Goal: Task Accomplishment & Management: Complete application form

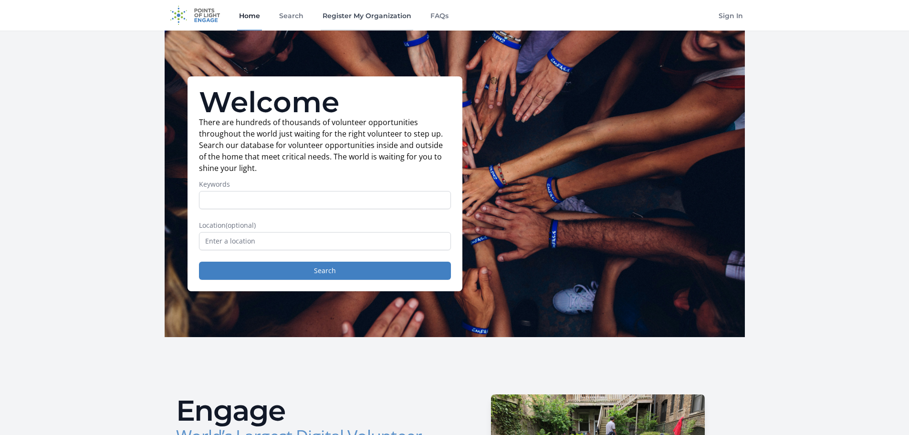
click at [356, 15] on link "Register My Organization" at bounding box center [367, 15] width 93 height 31
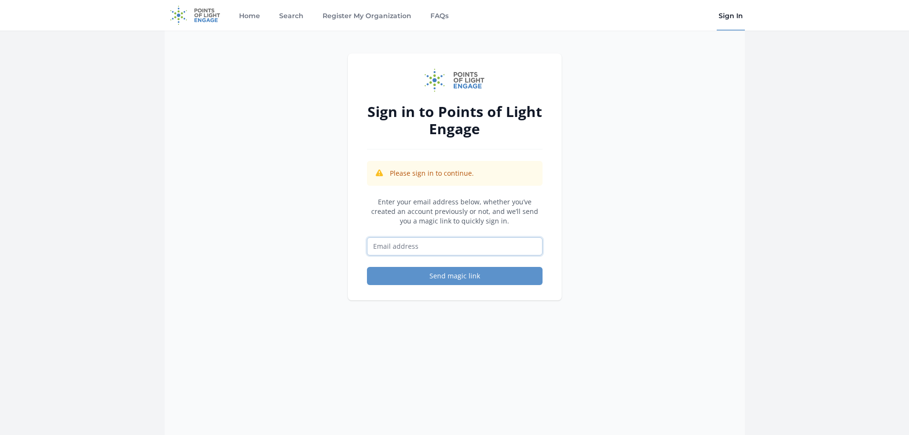
click at [445, 251] on input "Email address" at bounding box center [455, 246] width 176 height 18
type input "watkinsnaturecenter@pgparks.com"
click at [448, 278] on button "Send magic link" at bounding box center [455, 276] width 176 height 18
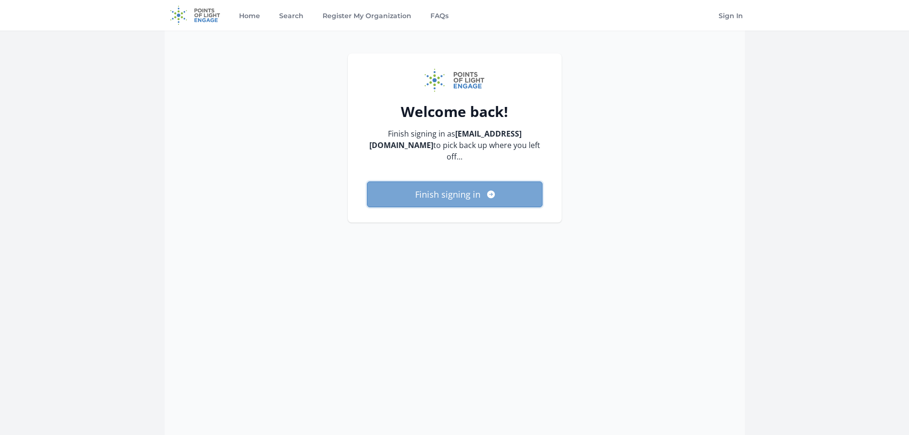
click at [452, 196] on button "Finish signing in" at bounding box center [455, 194] width 176 height 26
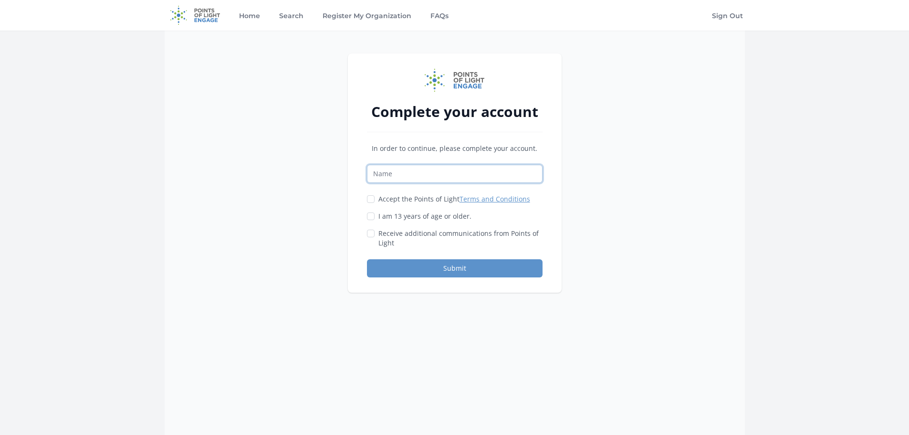
click at [415, 177] on input "Name" at bounding box center [455, 174] width 176 height 18
click at [404, 176] on input "Morgan M McGinnity" at bounding box center [455, 174] width 176 height 18
type input "Morgan McGinnity"
click at [375, 202] on div "Accept the Points of Light Terms and Conditions" at bounding box center [455, 199] width 176 height 10
click at [372, 196] on input "Accept the Points of Light Terms and Conditions" at bounding box center [371, 199] width 8 height 8
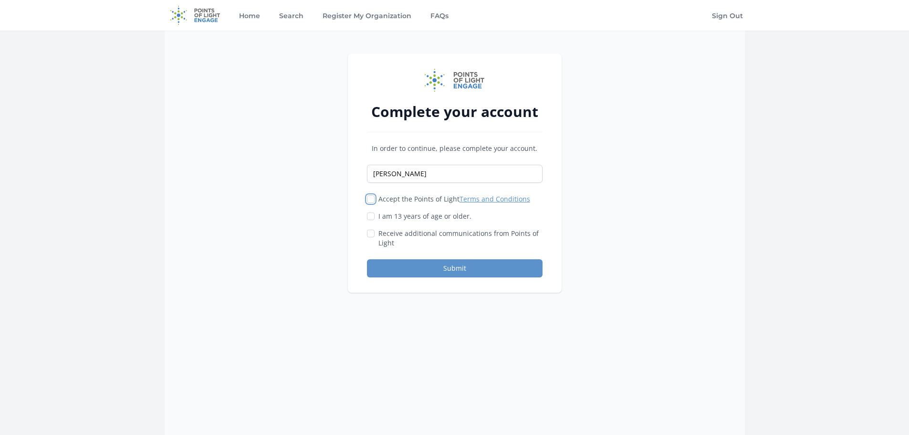
checkbox input "true"
click at [373, 213] on input "I am 13 years of age or older." at bounding box center [371, 216] width 8 height 8
checkbox input "true"
click at [456, 271] on button "Submit" at bounding box center [455, 268] width 176 height 18
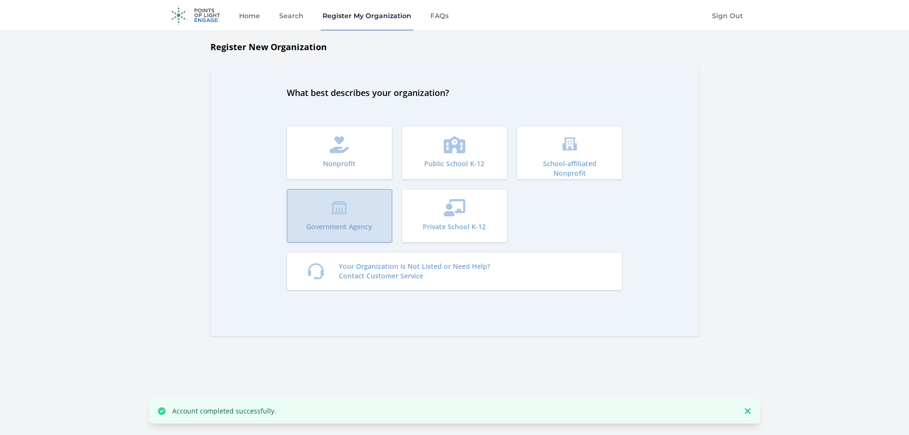
click at [348, 210] on button "Government Agency" at bounding box center [339, 215] width 105 height 53
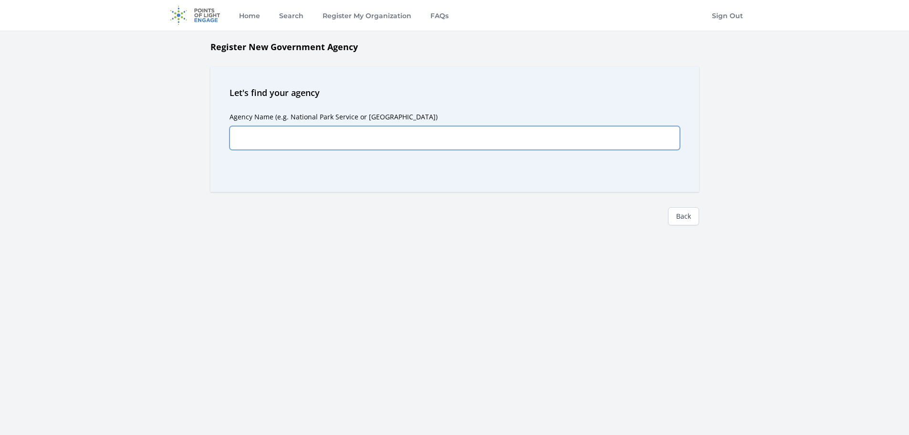
click at [395, 129] on input "Agency Name (e.g. National Park Service or Yellowstone National Park)" at bounding box center [454, 138] width 450 height 24
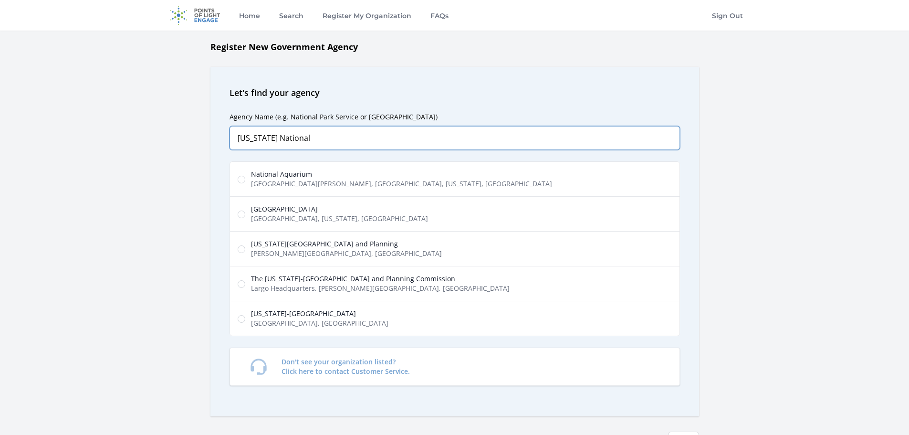
type input "Maryland National"
click at [279, 283] on span "The [US_STATE]-[GEOGRAPHIC_DATA] and Planning Commission" at bounding box center [380, 279] width 259 height 10
click at [245, 283] on input "The Maryland-National Capital Park and Planning Commission Largo Headquarters, …" at bounding box center [242, 284] width 8 height 8
radio input "true"
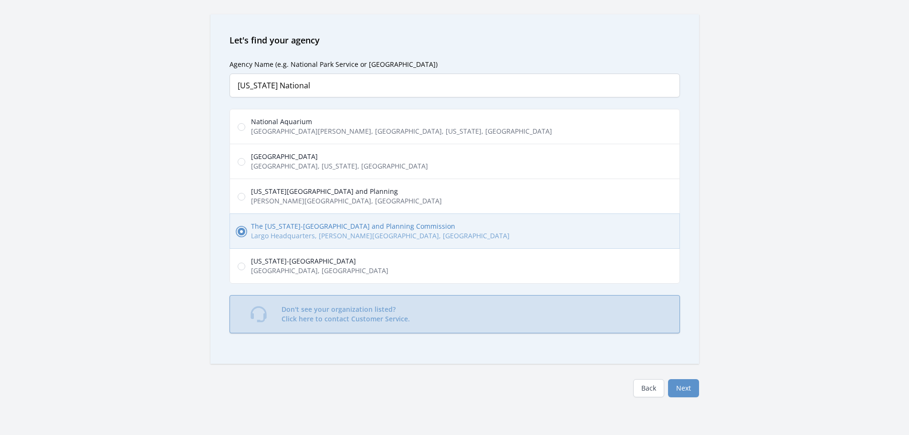
scroll to position [95, 0]
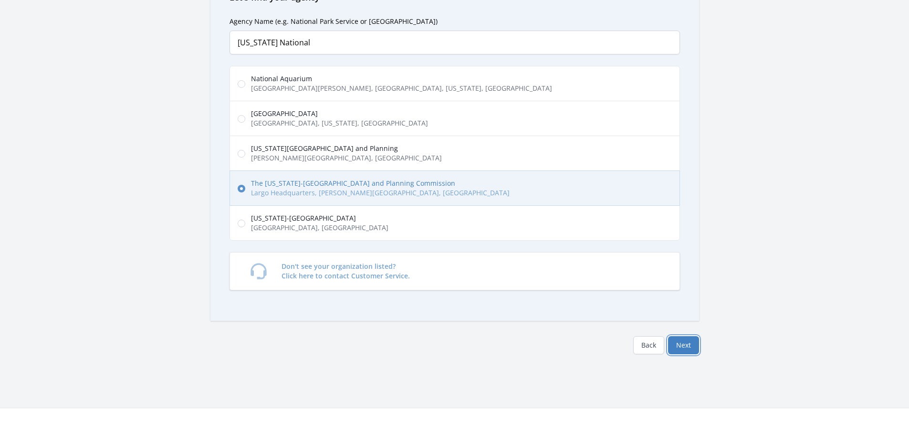
click at [688, 344] on button "Next" at bounding box center [683, 345] width 31 height 18
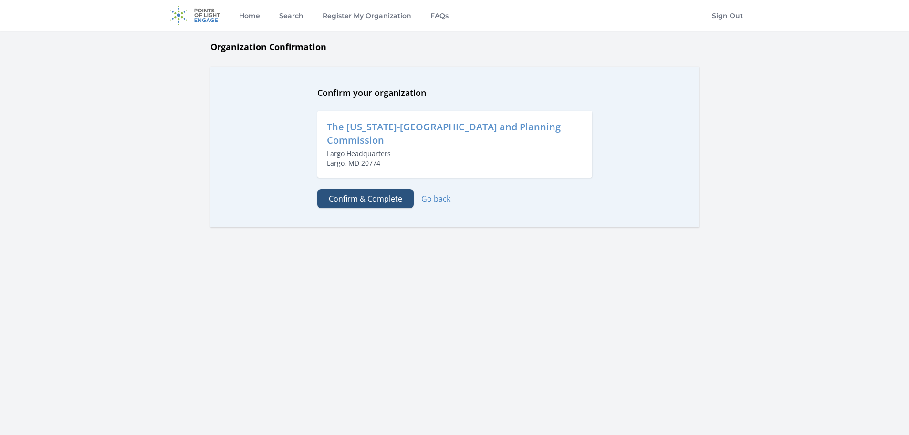
click at [373, 199] on button "Confirm & Complete" at bounding box center [365, 198] width 96 height 19
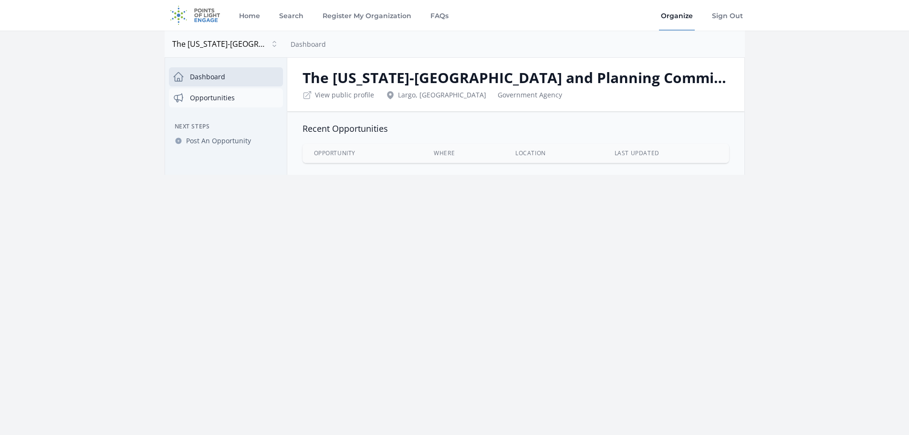
click at [230, 97] on link "Opportunities" at bounding box center [226, 97] width 114 height 19
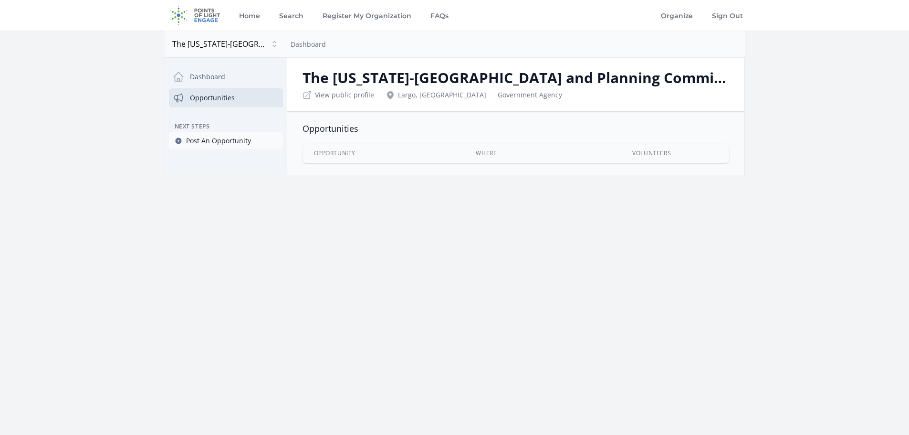
click at [223, 141] on span "Post An Opportunity" at bounding box center [218, 141] width 65 height 10
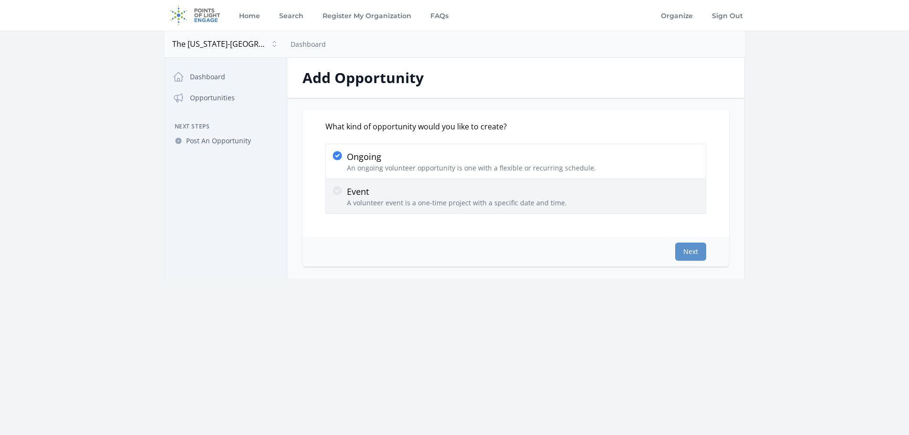
click at [380, 199] on p "A volunteer event is a one-time project with a specific date and time." at bounding box center [457, 203] width 220 height 10
click at [0, 0] on input "Event A volunteer event is a one-time project with a specific date and time." at bounding box center [0, 0] width 0 height 0
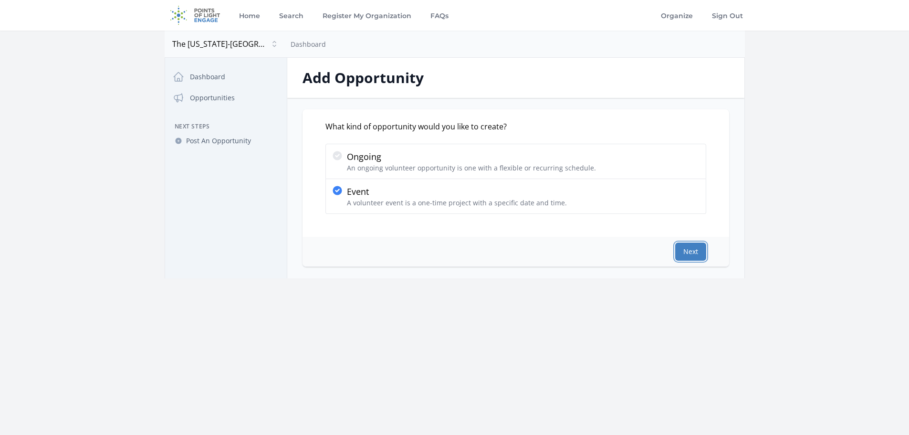
click at [689, 249] on button "Next" at bounding box center [690, 251] width 31 height 18
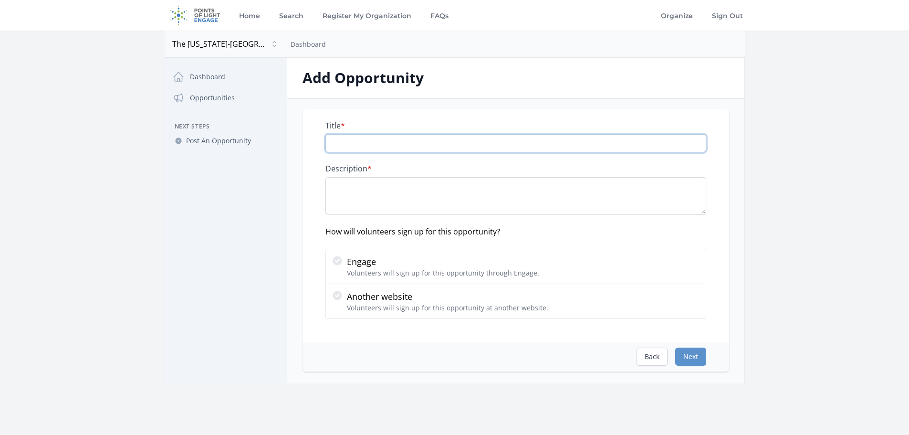
click at [393, 144] on input "Title *" at bounding box center [515, 143] width 381 height 18
paste input "American Indian Festival Event Assistant"
type input "American Indian Festival Event Assistant"
click at [482, 188] on textarea "Description *" at bounding box center [515, 195] width 381 height 37
paste textarea "Come help us celebrate our annual American Indian Festival. Discover the rich a…"
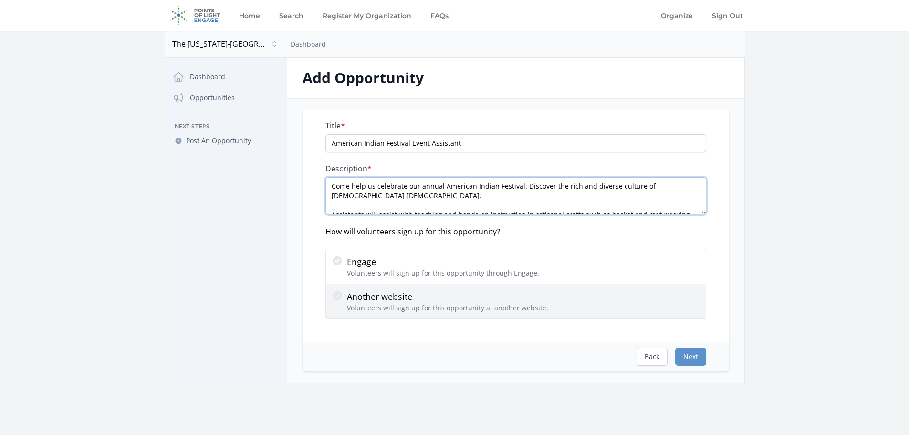
scroll to position [82, 0]
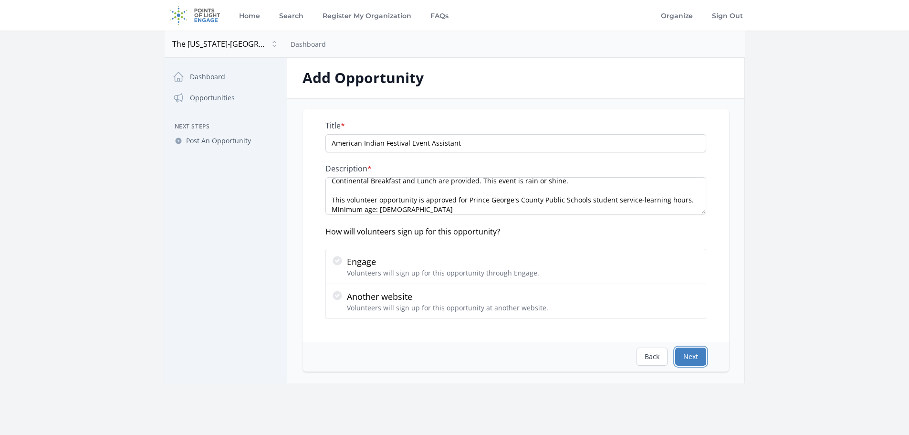
click at [700, 356] on button "Next" at bounding box center [690, 356] width 31 height 18
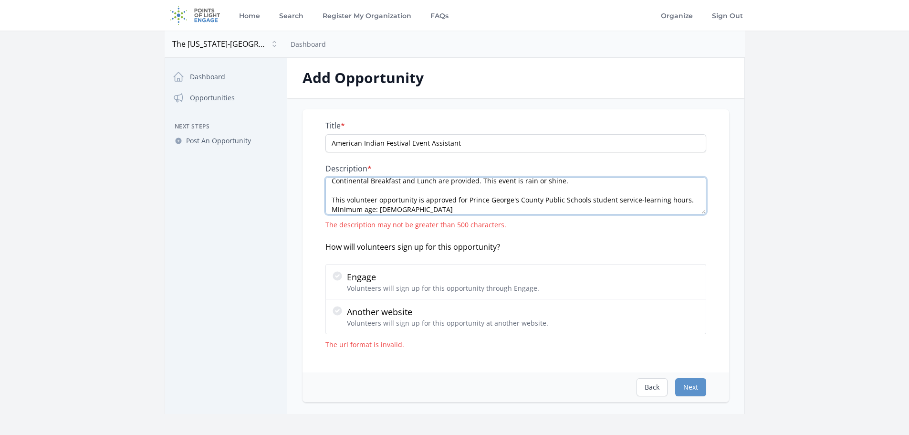
click at [398, 197] on textarea "Come help us celebrate our annual American Indian Festival. Discover the rich a…" at bounding box center [515, 195] width 381 height 37
click at [350, 192] on textarea "Come help us celebrate our annual American Indian Festival. Discover the rich a…" at bounding box center [515, 195] width 381 height 37
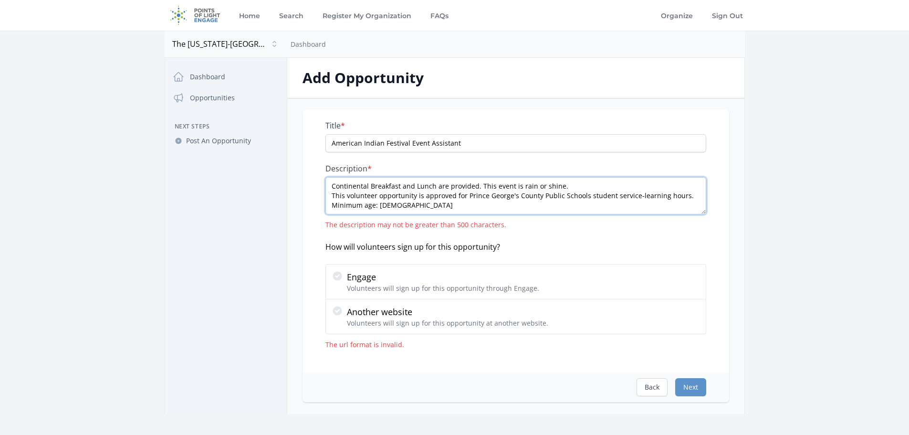
scroll to position [0, 0]
click at [331, 208] on textarea "Come help us celebrate our annual American Indian Festival. Discover the rich a…" at bounding box center [515, 195] width 381 height 37
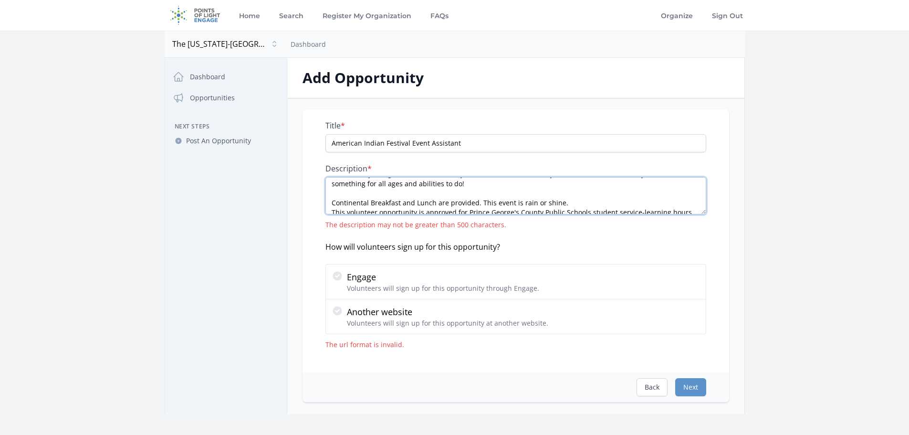
scroll to position [67, 0]
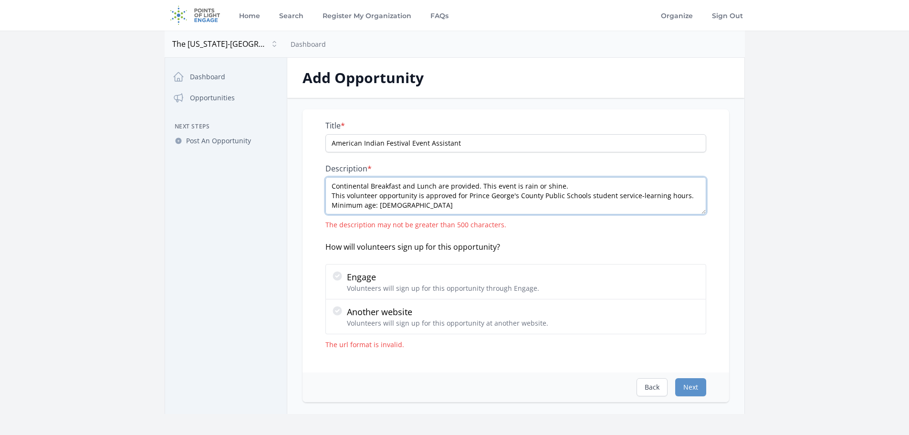
click at [327, 181] on textarea "Come help us celebrate our annual American Indian Festival. Discover the rich a…" at bounding box center [515, 195] width 381 height 37
type textarea "Come help us celebrate our annual American Indian Festival. Discover the rich a…"
click at [682, 385] on button "Next" at bounding box center [690, 387] width 31 height 18
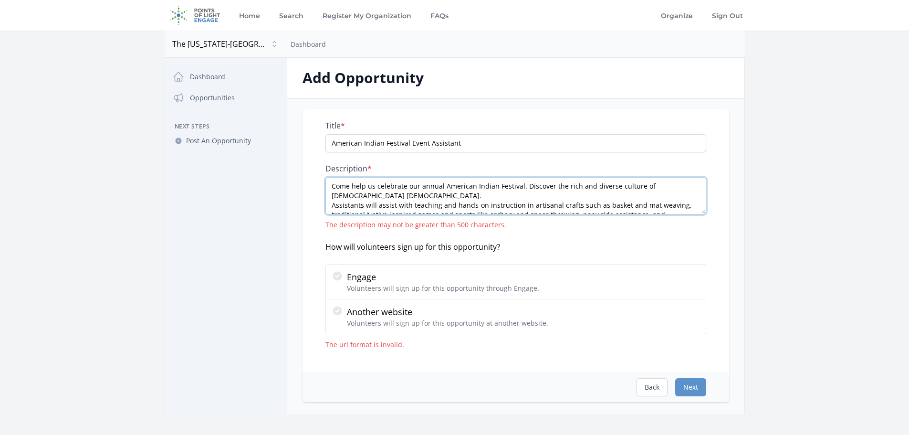
drag, startPoint x: 402, startPoint y: 209, endPoint x: 286, endPoint y: 158, distance: 127.3
click at [286, 158] on div "Close dialog The Maryland-National Capital Park and Planning Commission The Mar…" at bounding box center [455, 236] width 580 height 356
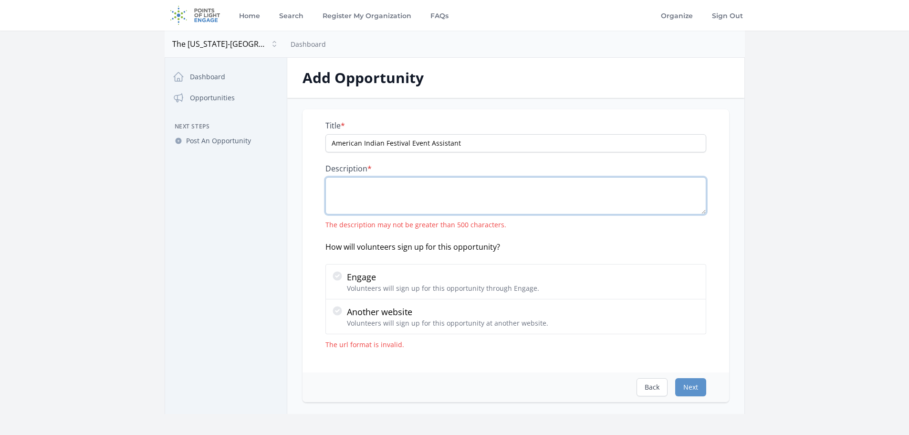
paste textarea "Come help us celebrate our American Indian Festival. Discover the rich and dive…"
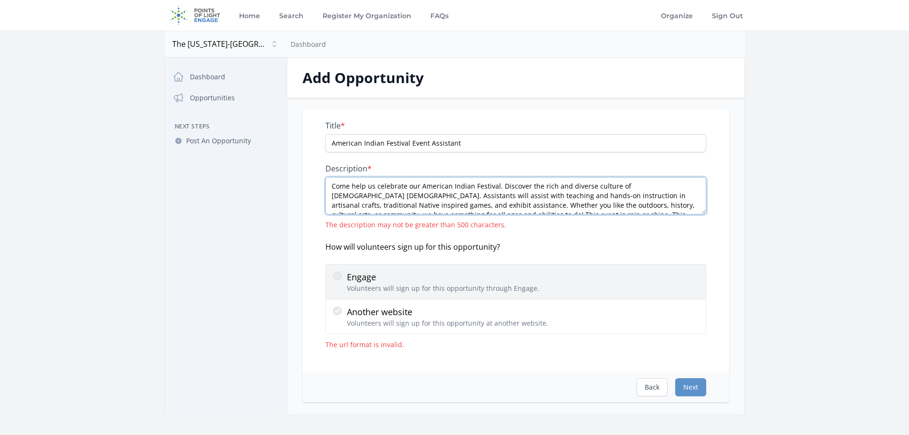
scroll to position [15, 0]
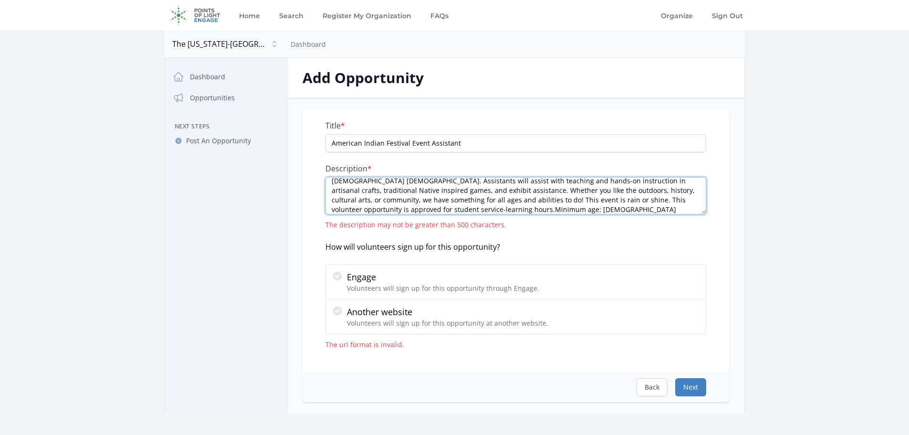
type textarea "Come help us celebrate our American Indian Festival. Discover the rich and dive…"
click at [691, 388] on button "Next" at bounding box center [690, 387] width 31 height 18
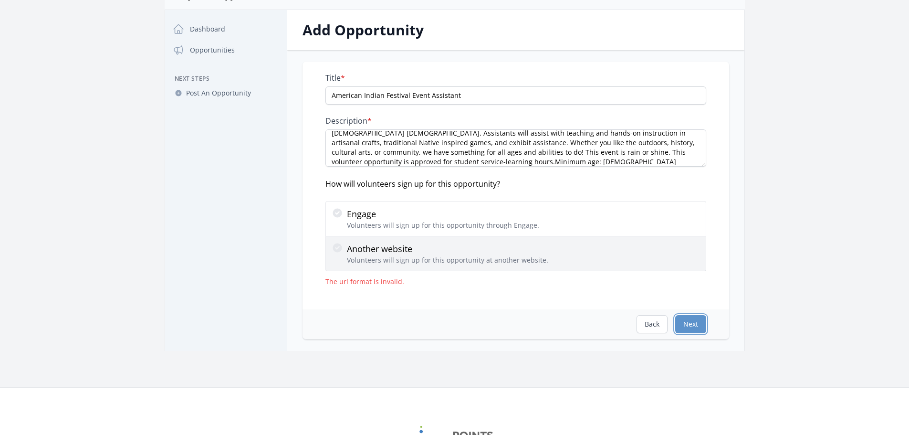
scroll to position [0, 0]
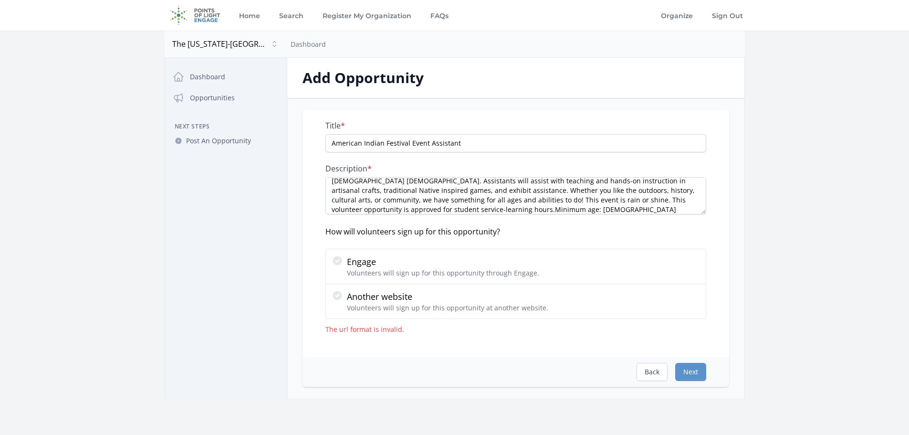
click at [512, 335] on div "Title * American Indian Festival Event Assistant Description * Come help us cel…" at bounding box center [515, 233] width 426 height 248
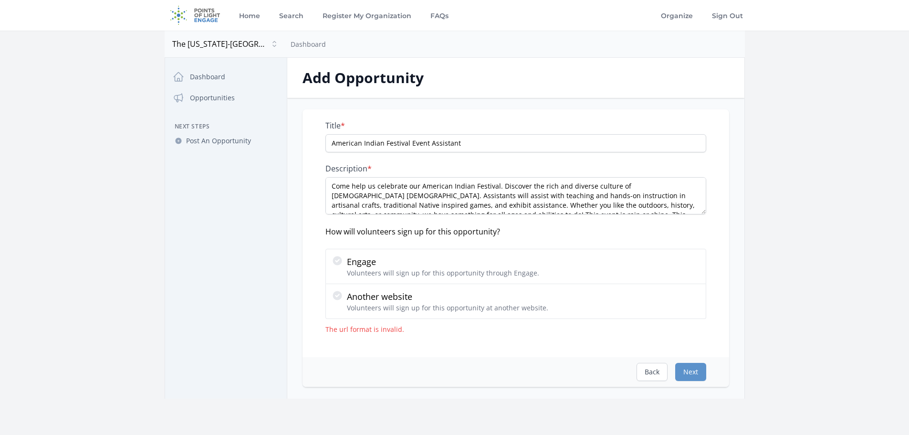
scroll to position [19, 0]
click at [700, 376] on button "Next" at bounding box center [690, 371] width 31 height 18
click at [492, 218] on div "Title * American Indian Festival Event Assistant Description * Come help us cel…" at bounding box center [515, 227] width 381 height 213
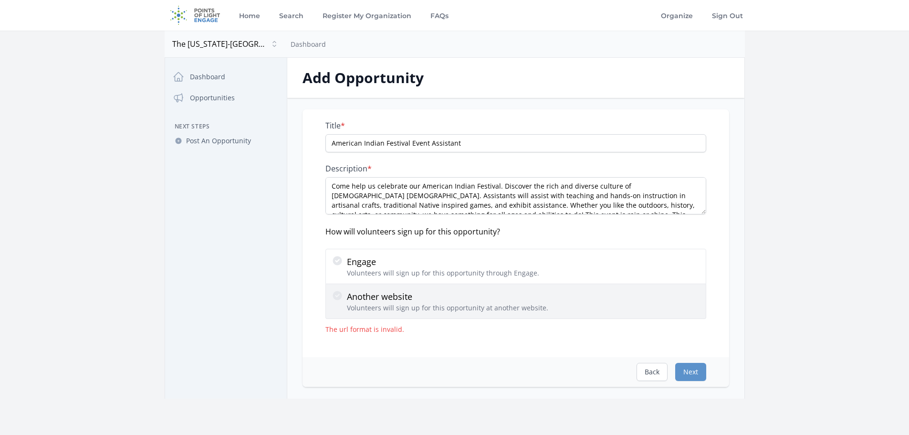
click at [426, 309] on p "Volunteers will sign up for this opportunity at another website." at bounding box center [447, 308] width 201 height 10
click at [0, 0] on input "Another website Volunteers will sign up for this opportunity at another website." at bounding box center [0, 0] width 0 height 0
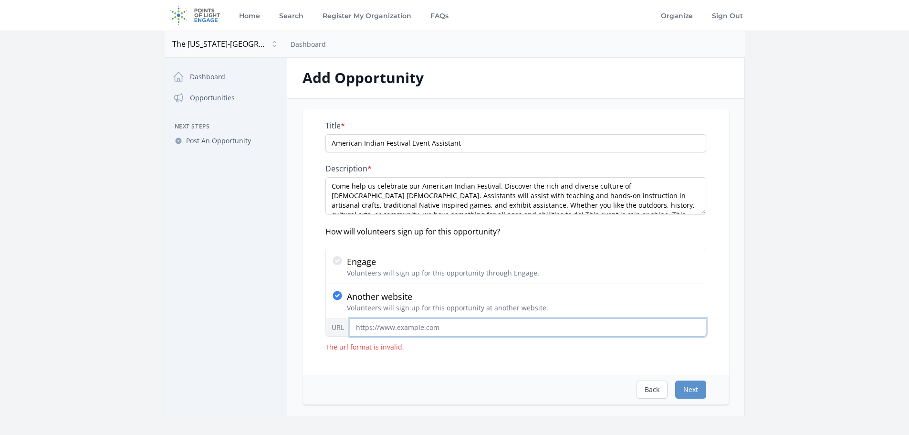
click at [469, 329] on input "URL" at bounding box center [528, 327] width 356 height 18
paste input "https://pgparks.samaritan.com/custom/1543/opp_details/232470"
type input "https://pgparks.samaritan.com/custom/1543/opp_details/232470"
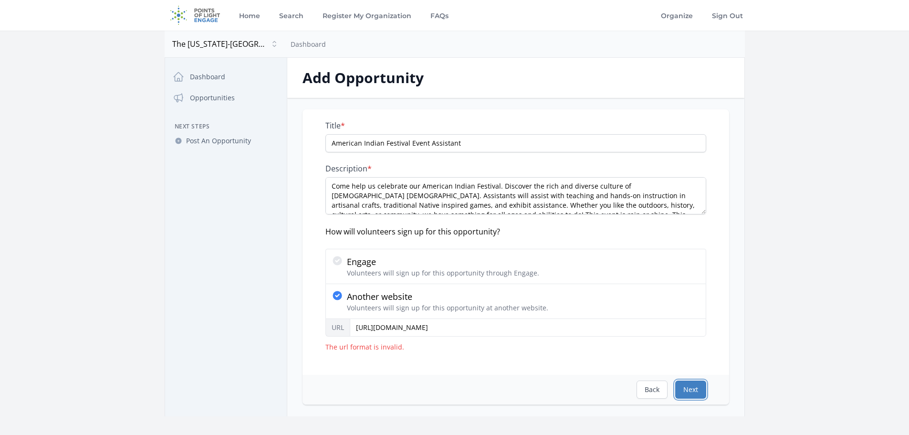
click at [697, 387] on button "Next" at bounding box center [690, 389] width 31 height 18
select select "US/Eastern"
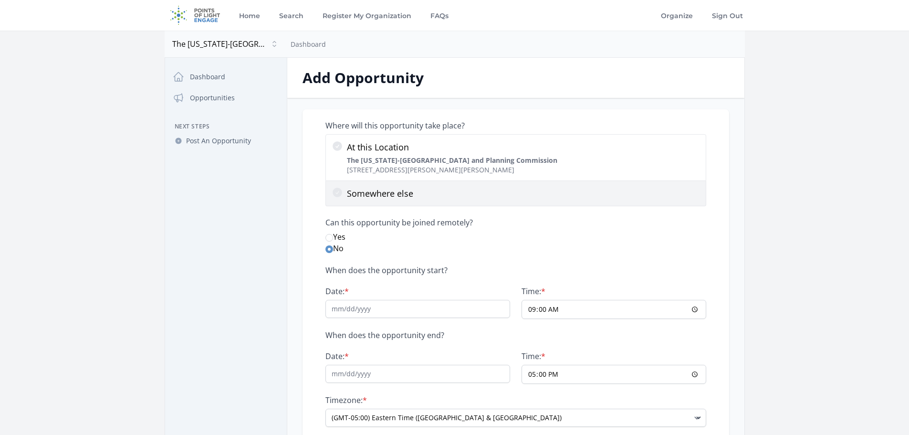
click at [346, 193] on div at bounding box center [338, 192] width 15 height 13
click at [0, 0] on input "Somewhere else" at bounding box center [0, 0] width 0 height 0
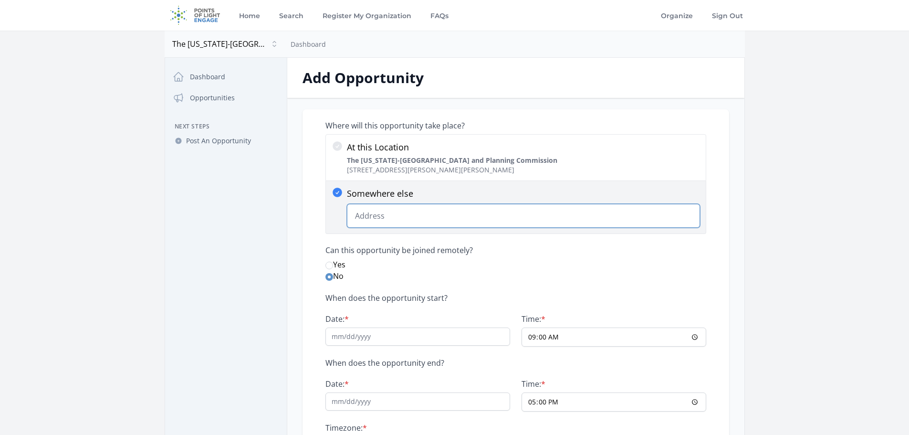
click at [429, 212] on input "Somewhere else Change Predictions" at bounding box center [523, 216] width 353 height 24
paste input "16000 Croom Airport Road Upper Marlboro, MD 20772"
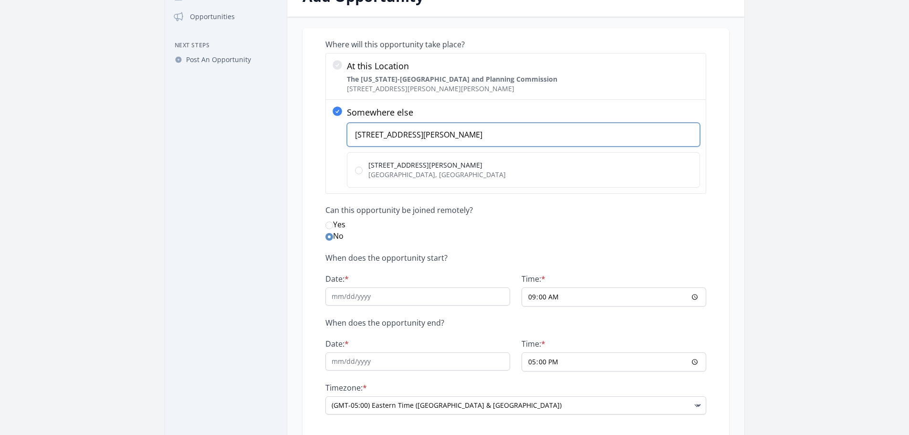
scroll to position [95, 0]
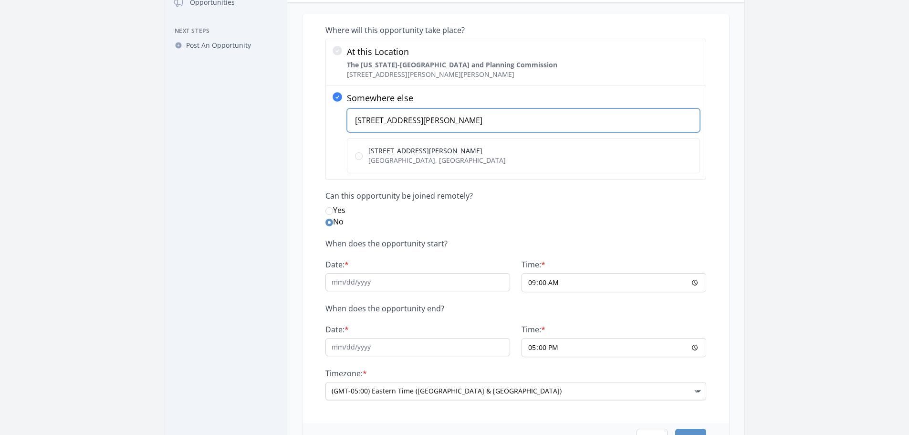
type input "16000 Croom Airport Road Upper Marlboro, MD 20772"
click at [362, 279] on input "Date: *" at bounding box center [417, 282] width 185 height 18
click at [555, 352] on input "17:00" at bounding box center [613, 347] width 185 height 19
click at [538, 348] on input "17:00" at bounding box center [613, 347] width 185 height 19
click at [531, 347] on input "17:00" at bounding box center [613, 347] width 185 height 19
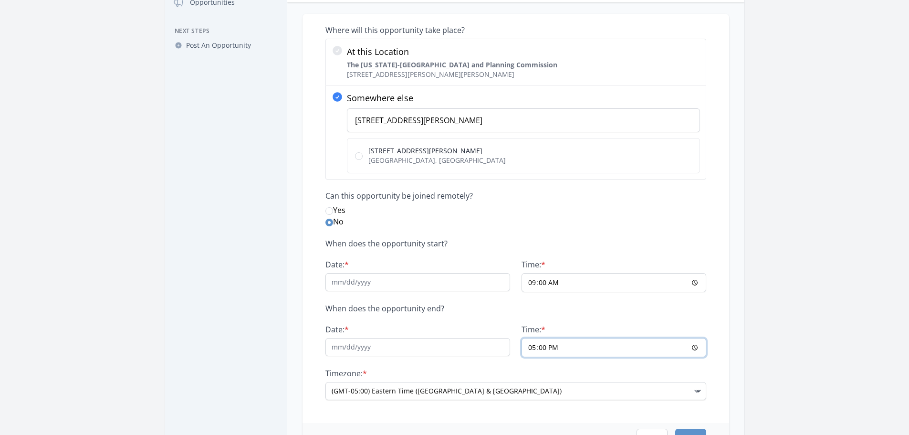
type input "16:00"
type input "16:03"
type input "16:30"
click at [398, 286] on input "Date: *" at bounding box center [417, 282] width 185 height 18
type input "10/18/2025"
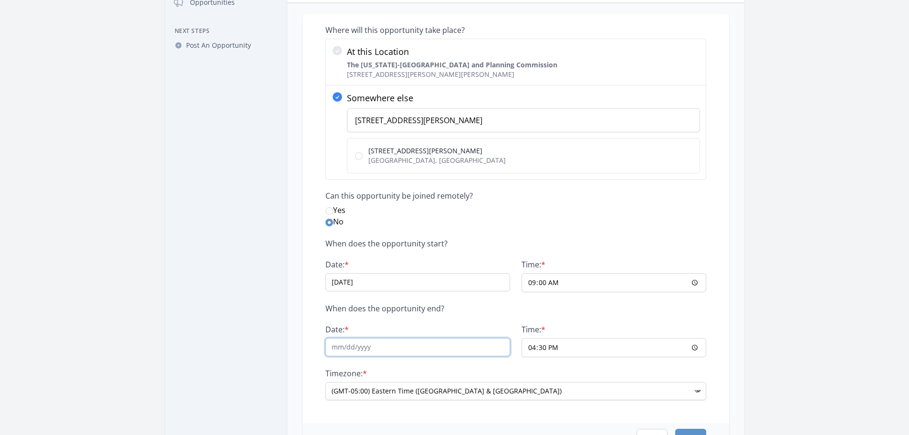
click at [377, 349] on input "Date: *" at bounding box center [417, 347] width 185 height 18
type input "10/18/2025"
click at [457, 321] on div "When does the opportunity start? Date: * 10/18/2025 Time: * 09:00 When does the…" at bounding box center [515, 318] width 381 height 161
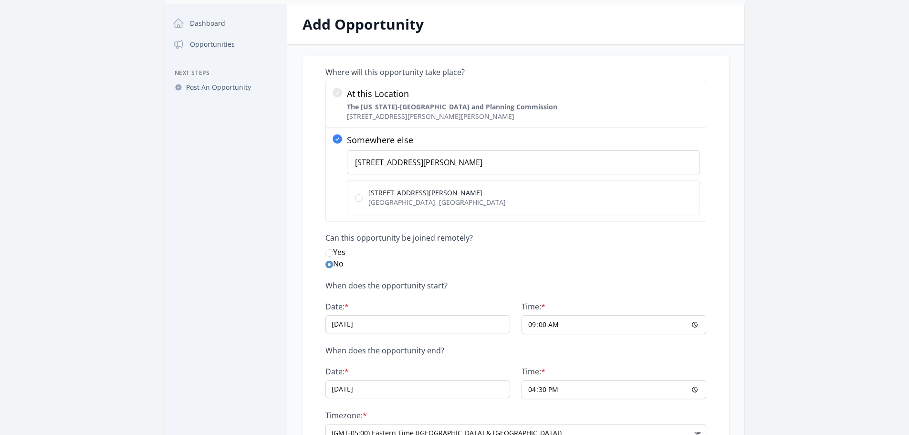
scroll to position [48, 0]
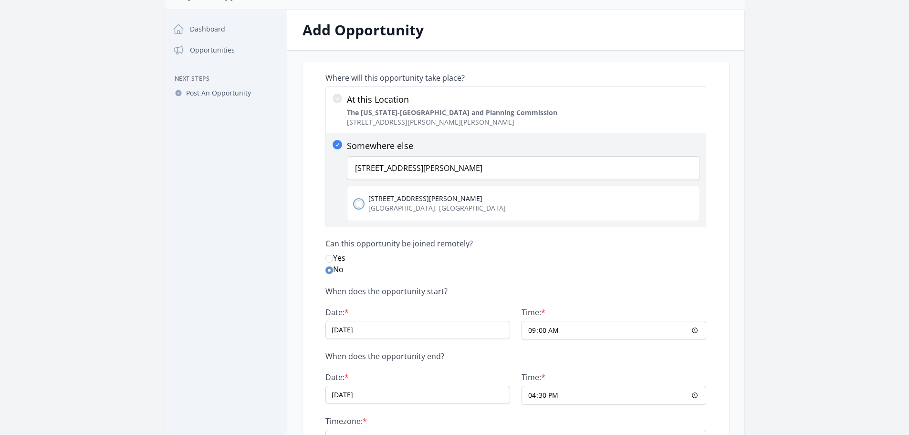
click at [360, 202] on input "16000 Croom Airport Road Upper Marlboro, MD 20772, USA" at bounding box center [359, 204] width 8 height 8
radio input "true"
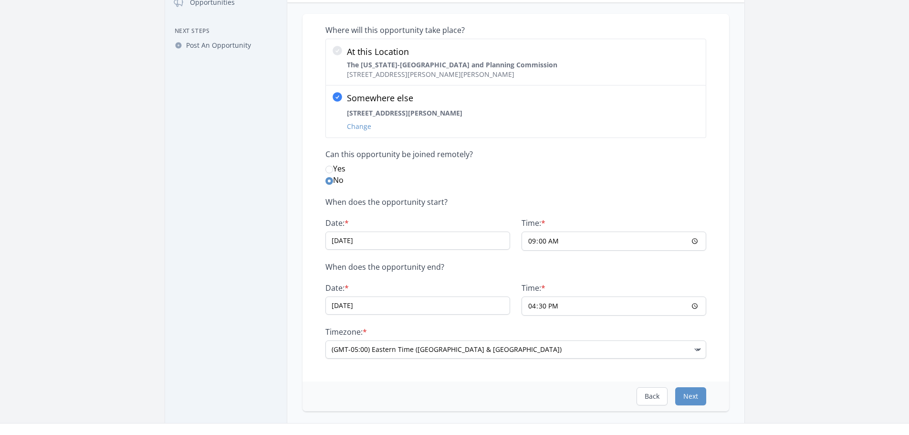
scroll to position [143, 0]
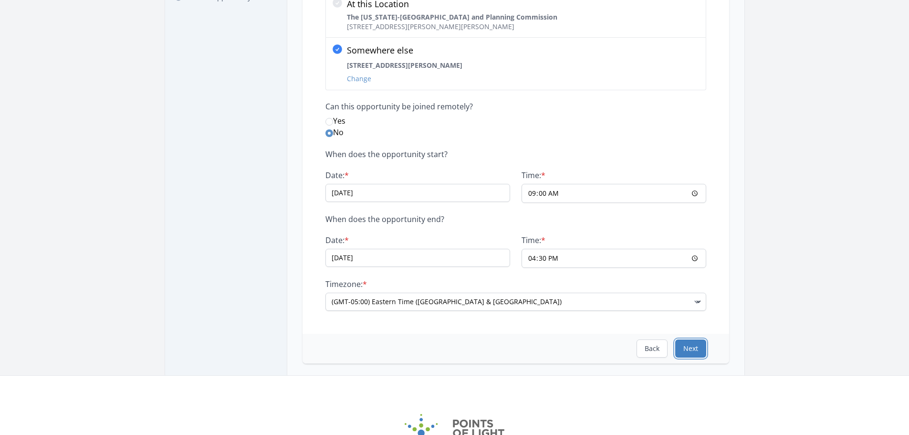
click at [691, 351] on button "Next" at bounding box center [690, 348] width 31 height 18
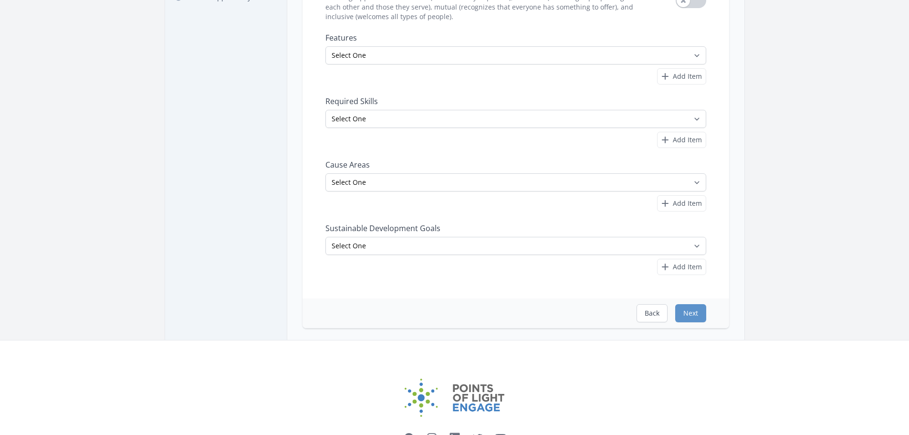
scroll to position [0, 0]
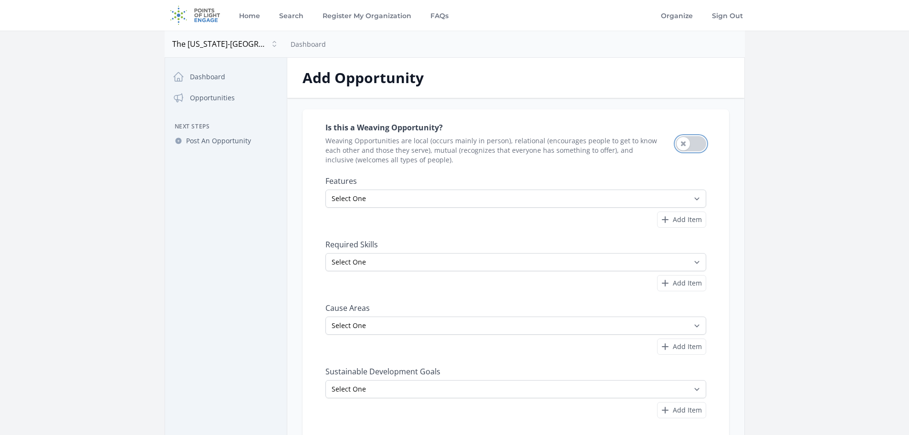
click at [697, 143] on button "Use setting" at bounding box center [690, 143] width 31 height 15
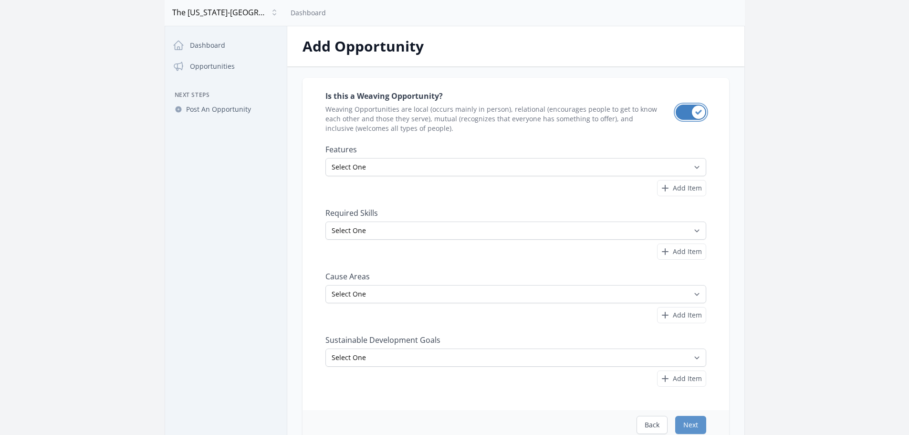
scroll to position [48, 0]
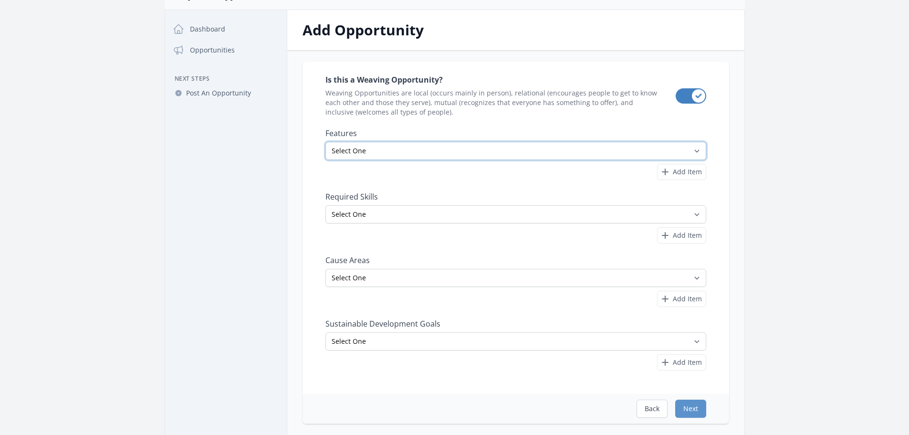
click at [514, 152] on select "Select One All Ages Court-Ordered Eligible Good for Families Good for Groups Go…" at bounding box center [515, 151] width 381 height 18
click at [325, 142] on select "Select One All Ages Court-Ordered Eligible Good for Families Good for Groups Go…" at bounding box center [515, 151] width 381 height 18
click at [494, 153] on select "Select One All Ages Court-Ordered Eligible Good for Families Good for Groups Go…" at bounding box center [515, 151] width 381 height 18
click at [325, 142] on select "Select One All Ages Court-Ordered Eligible Good for Families Good for Groups Go…" at bounding box center [515, 151] width 381 height 18
click at [489, 155] on select "Select One All Ages Court-Ordered Eligible Good for Families Good for Groups Go…" at bounding box center [515, 151] width 381 height 18
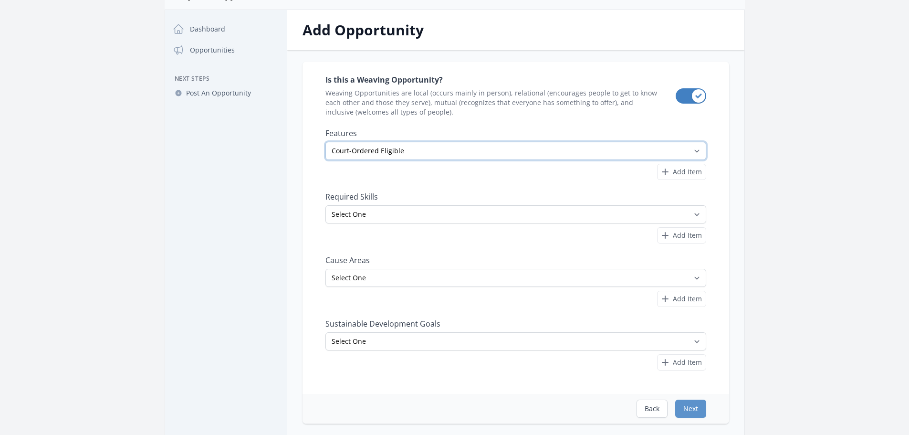
click at [325, 142] on select "Select One All Ages Court-Ordered Eligible Good for Families Good for Groups Go…" at bounding box center [515, 151] width 381 height 18
click at [495, 146] on select "Select One All Ages Court-Ordered Eligible Good for Families Good for Groups Go…" at bounding box center [515, 151] width 381 height 18
select select "Good for Teens"
click at [325, 142] on select "Select One All Ages Court-Ordered Eligible Good for Families Good for Groups Go…" at bounding box center [515, 151] width 381 height 18
click at [434, 216] on select "Select One Accounting Advocacy Administrative Arts Board Service Business Skill…" at bounding box center [515, 214] width 381 height 18
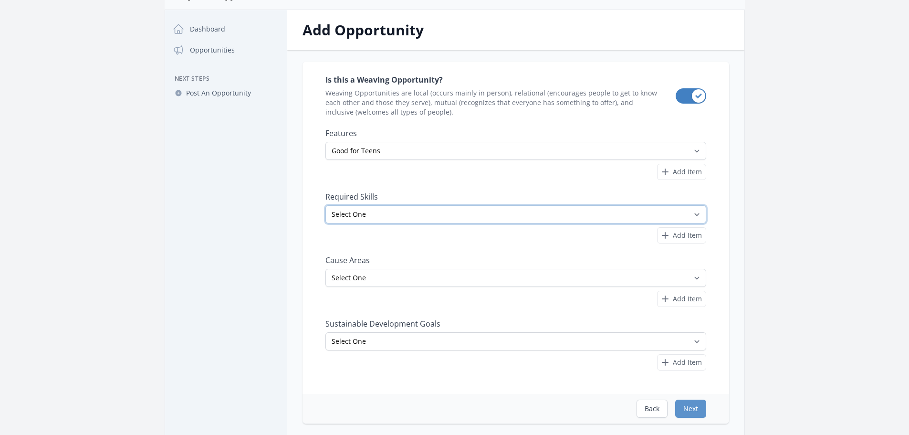
select select "Community Outreach"
click at [325, 205] on select "Select One Accounting Advocacy Administrative Arts Board Service Business Skill…" at bounding box center [515, 214] width 381 height 18
click at [689, 169] on span "Add Item" at bounding box center [687, 172] width 29 height 10
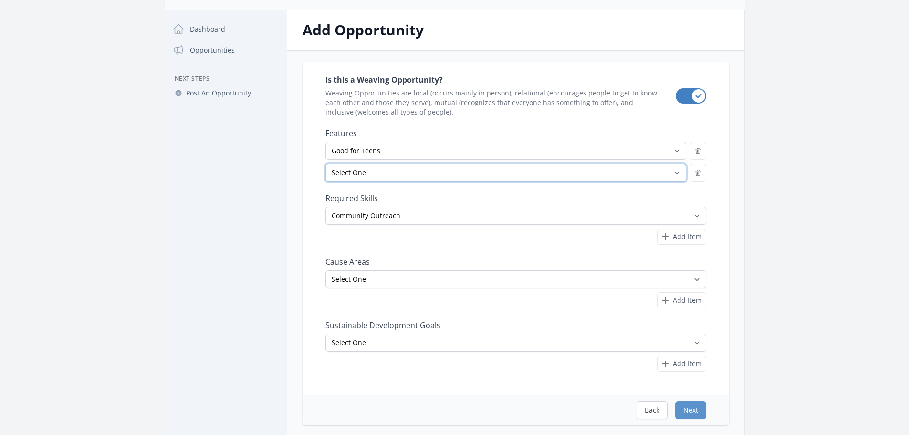
click at [599, 171] on select "Select One All Ages Court-Ordered Eligible Good for Families Good for Groups Go…" at bounding box center [505, 173] width 361 height 18
select select "Good for Seniors"
click at [325, 164] on select "Select One All Ages Court-Ordered Eligible Good for Families Good for Groups Go…" at bounding box center [505, 173] width 361 height 18
click at [683, 240] on span "Add Item" at bounding box center [687, 237] width 29 height 10
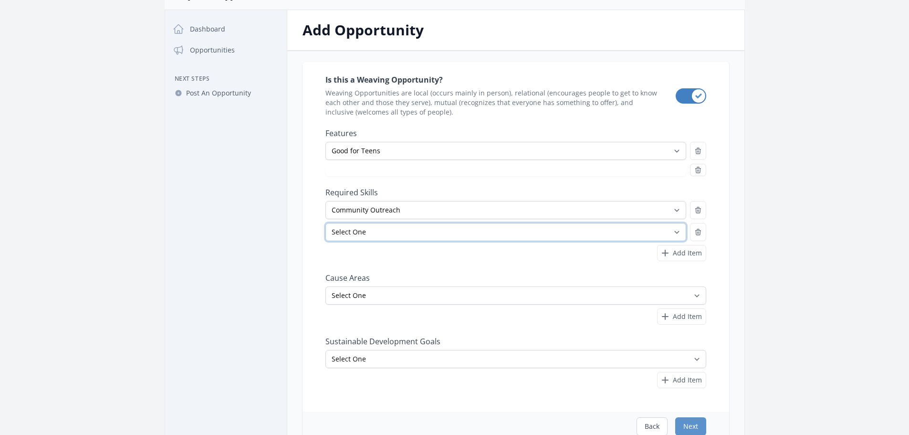
click at [431, 235] on select "Select One Accounting Advocacy Administrative Arts Board Service Business Skill…" at bounding box center [505, 232] width 361 height 18
click at [325, 223] on select "Select One Accounting Advocacy Administrative Arts Board Service Business Skill…" at bounding box center [505, 232] width 361 height 18
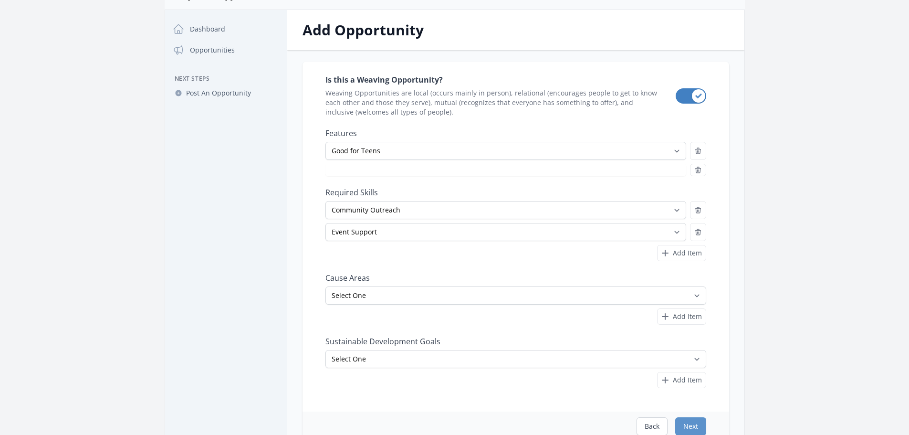
select select "Good for Seniors"
select select "Event Support"
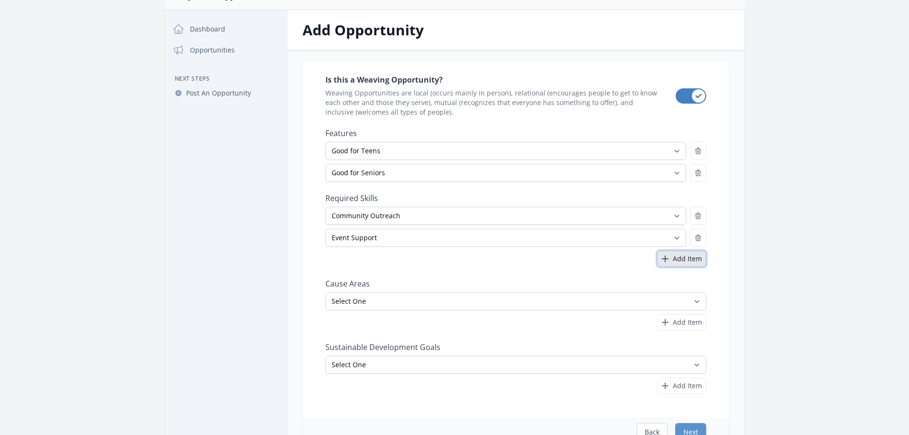
click at [686, 262] on span "Add Item" at bounding box center [687, 259] width 29 height 10
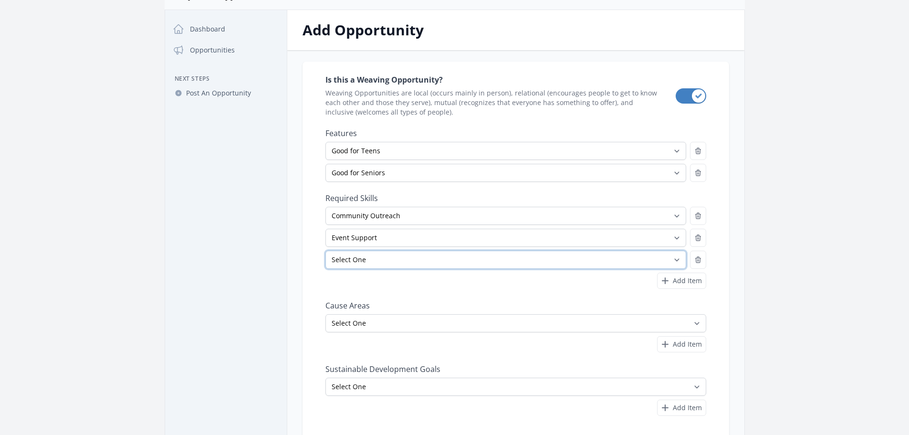
click at [538, 266] on select "Select One Accounting Advocacy Administrative Arts Board Service Business Skill…" at bounding box center [505, 259] width 361 height 18
select select "Physical Labor"
click at [325, 250] on select "Select One Accounting Advocacy Administrative Arts Board Service Business Skill…" at bounding box center [505, 259] width 361 height 18
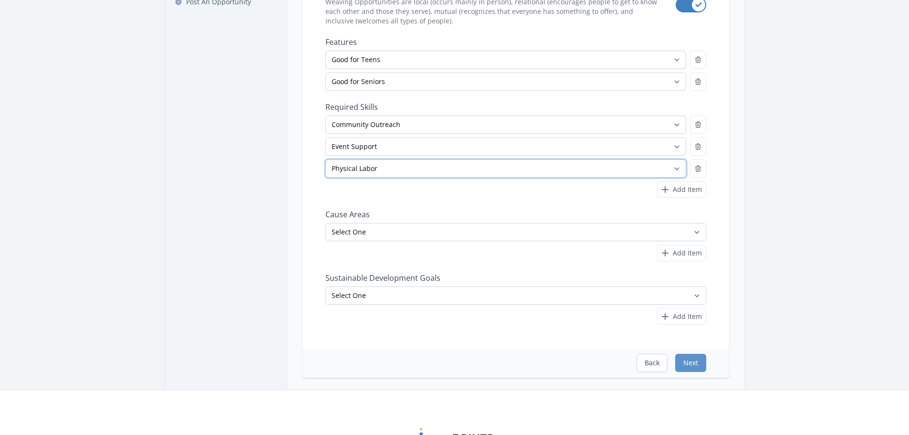
scroll to position [143, 0]
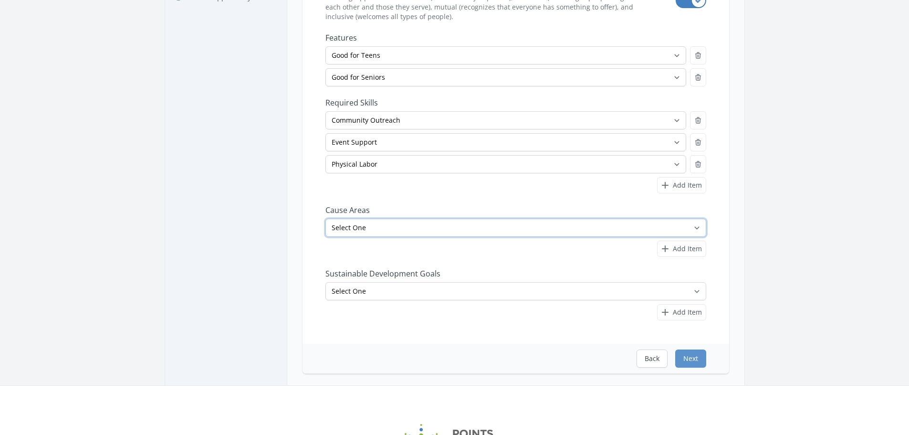
click at [639, 233] on select "Select One Adult Education Animals Arts & Culture Children & Youth Civil Rights…" at bounding box center [515, 227] width 381 height 18
select select "Animals"
click at [325, 218] on select "Select One Adult Education Animals Arts & Culture Children & Youth Civil Rights…" at bounding box center [515, 227] width 381 height 18
click at [670, 246] on icon "button" at bounding box center [664, 248] width 11 height 11
click at [691, 253] on span "Add Item" at bounding box center [687, 249] width 29 height 10
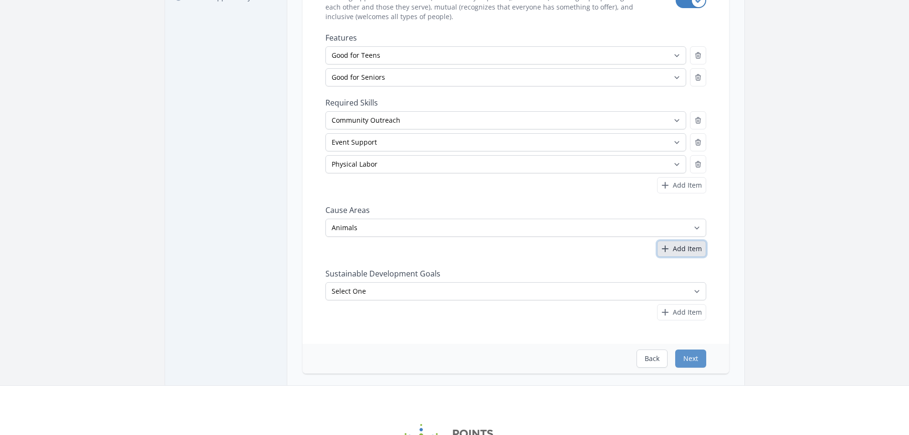
select select
select select "Event Support"
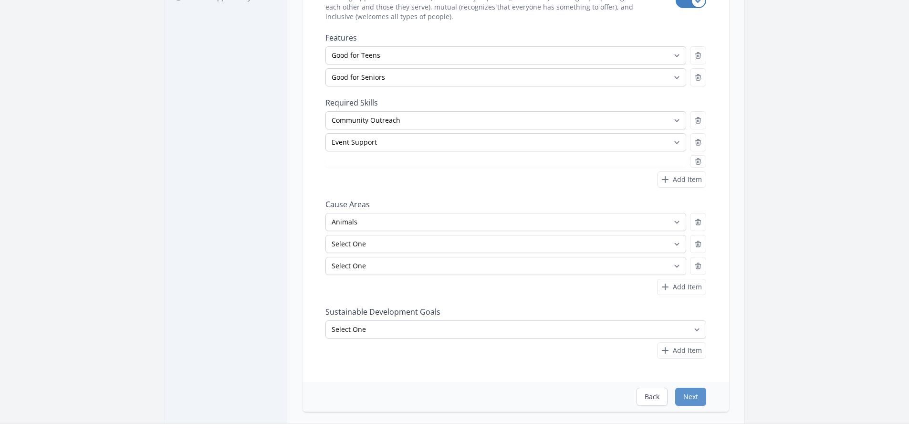
click at [690, 249] on button "button" at bounding box center [698, 244] width 16 height 18
select select "Physical Labor"
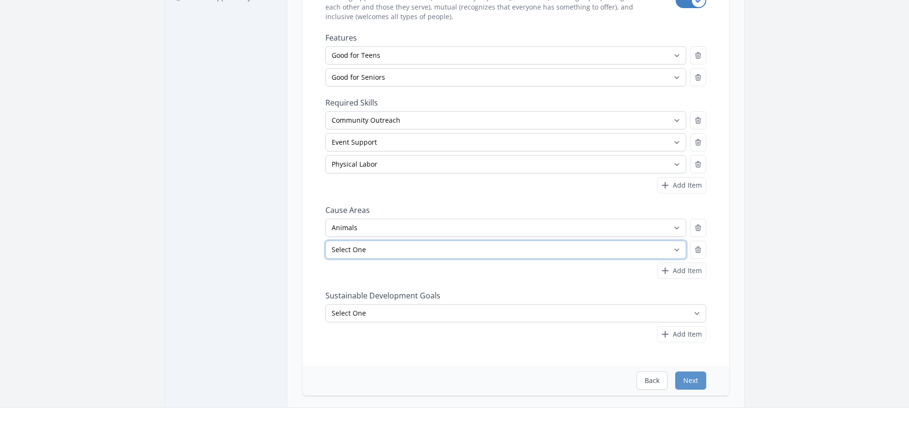
click at [620, 249] on select "Select One Adult Education Animals Arts & Culture Children & Youth Civil Rights…" at bounding box center [505, 249] width 361 height 18
select select "Arts & Culture"
click at [325, 240] on select "Select One Adult Education Animals Arts & Culture Children & Youth Civil Rights…" at bounding box center [505, 249] width 361 height 18
select select
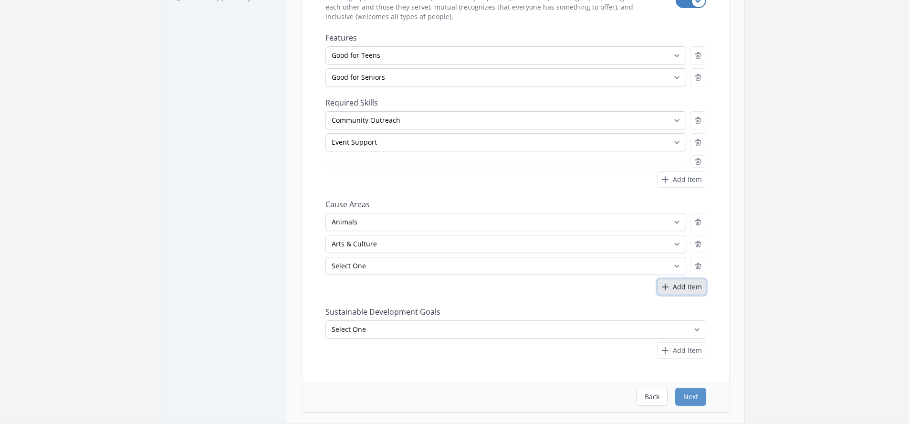
click at [677, 286] on span "Add Item" at bounding box center [687, 287] width 29 height 10
select select "Physical Labor"
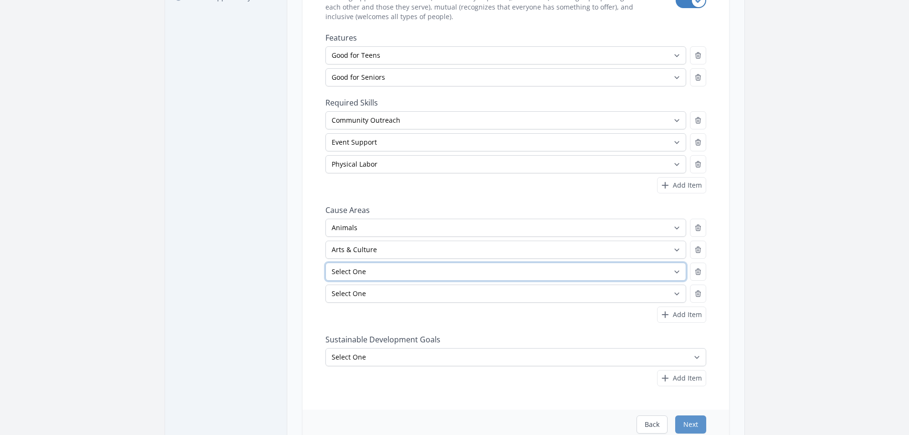
click at [487, 272] on select "Select One Adult Education Animals Arts & Culture Children & Youth Civil Rights…" at bounding box center [505, 271] width 361 height 18
select select "Children & Youth"
click at [325, 262] on select "Select One Adult Education Animals Arts & Culture Children & Youth Civil Rights…" at bounding box center [505, 271] width 361 height 18
click at [472, 297] on select "Select One Adult Education Animals Arts & Culture Children & Youth Civil Rights…" at bounding box center [505, 293] width 361 height 18
select select "Community Strengthening"
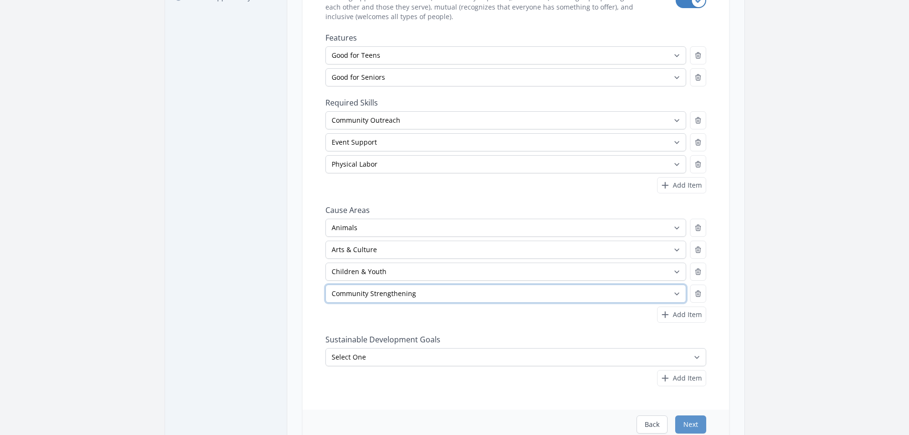
click at [325, 284] on select "Select One Adult Education Animals Arts & Culture Children & Youth Civil Rights…" at bounding box center [505, 293] width 361 height 18
click at [688, 319] on span "Add Item" at bounding box center [687, 315] width 29 height 10
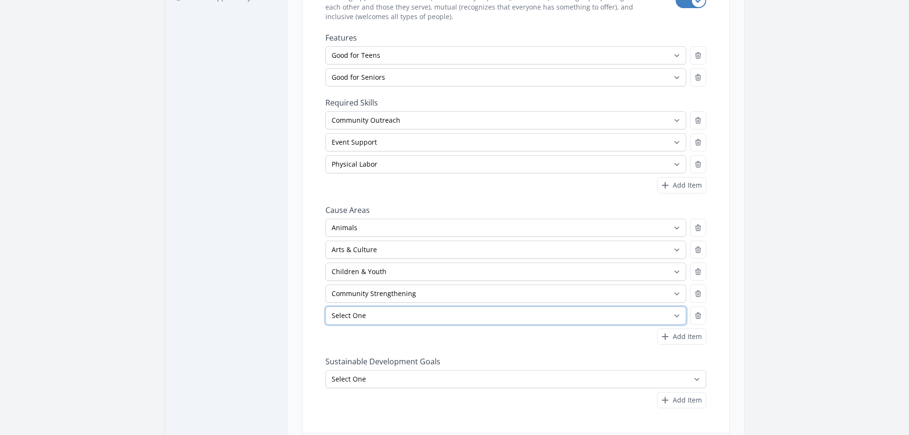
click at [604, 321] on select "Select One Adult Education Animals Arts & Culture Children & Youth Civil Rights…" at bounding box center [505, 315] width 361 height 18
select select "Education"
click at [325, 306] on select "Select One Adult Education Animals Arts & Culture Children & Youth Civil Rights…" at bounding box center [505, 315] width 361 height 18
click at [675, 340] on span "Add Item" at bounding box center [687, 336] width 29 height 10
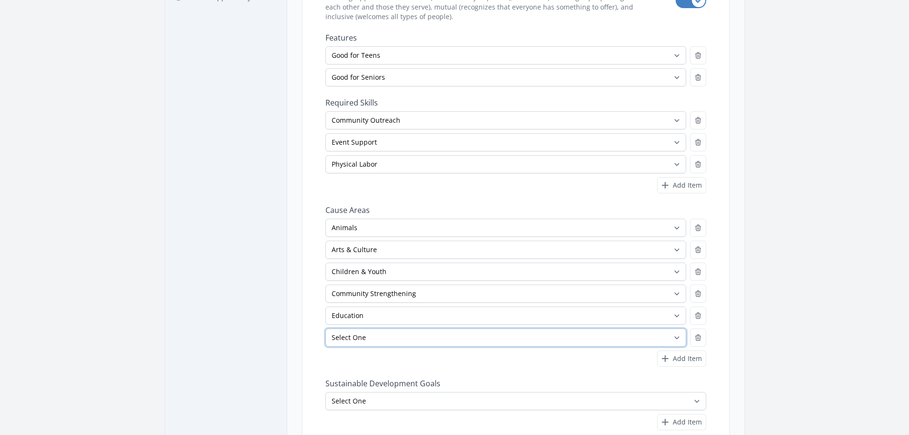
click at [480, 337] on select "Select One Adult Education Animals Arts & Culture Children & Youth Civil Rights…" at bounding box center [505, 337] width 361 height 18
select select "Environment"
click at [325, 328] on select "Select One Adult Education Animals Arts & Culture Children & Youth Civil Rights…" at bounding box center [505, 337] width 361 height 18
click at [675, 360] on span "Add Item" at bounding box center [687, 358] width 29 height 10
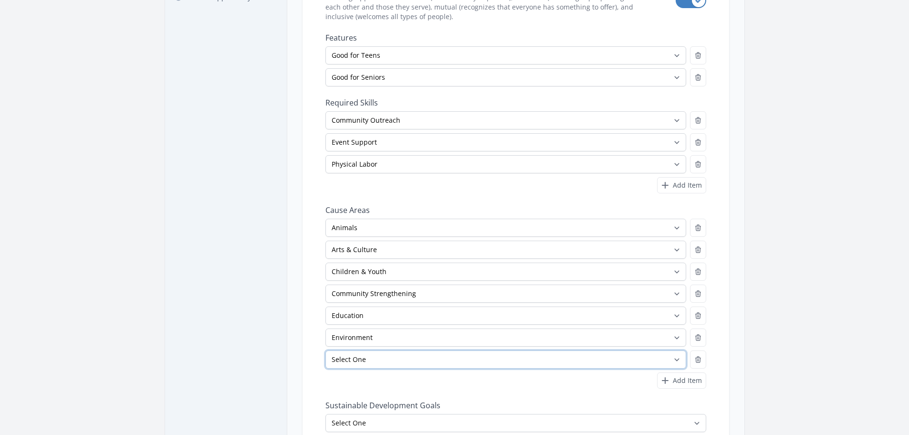
click at [512, 362] on select "Select One Adult Education Animals Arts & Culture Children & Youth Civil Rights…" at bounding box center [505, 359] width 361 height 18
select select "STEM"
click at [325, 350] on select "Select One Adult Education Animals Arts & Culture Children & Youth Civil Rights…" at bounding box center [505, 359] width 361 height 18
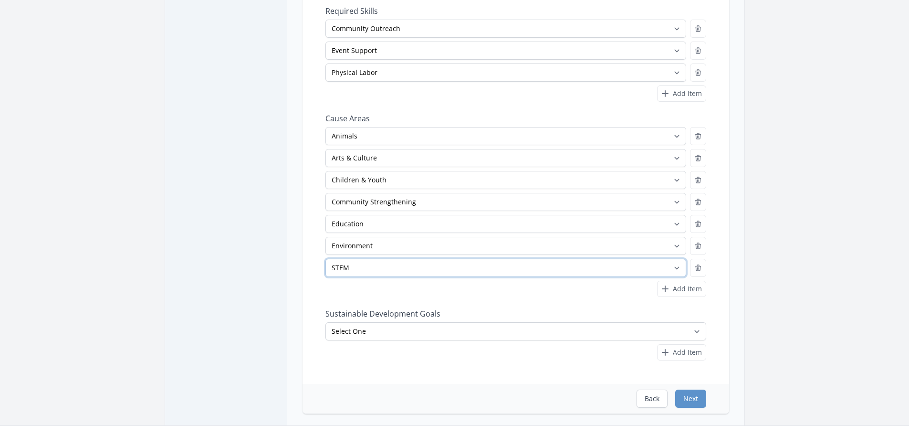
scroll to position [238, 0]
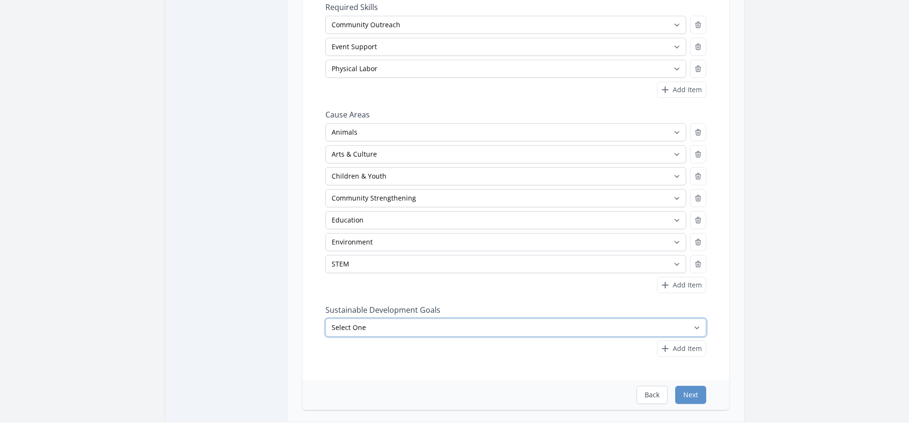
click at [435, 327] on select "Select One No Poverty Zero Hunger Good Health and Well-Being Quality Education …" at bounding box center [515, 327] width 381 height 18
select select "Reduced Inequalities"
click at [325, 318] on select "Select One No Poverty Zero Hunger Good Health and Well-Being Quality Education …" at bounding box center [515, 327] width 381 height 18
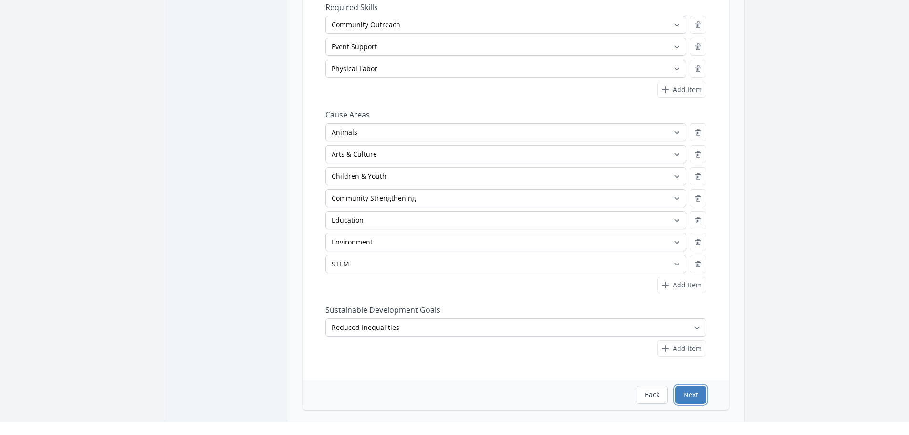
click at [697, 397] on button "Next" at bounding box center [690, 394] width 31 height 18
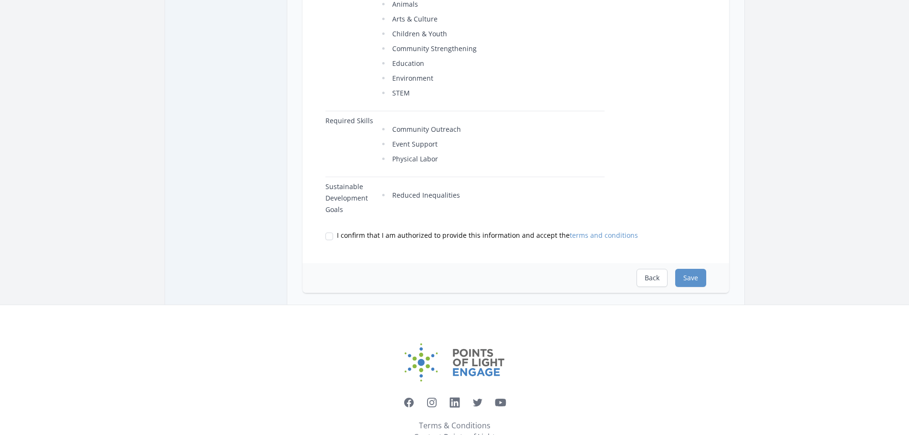
scroll to position [525, 0]
click at [328, 230] on input "I confirm that I am authorized to provide this information and accept the terms…" at bounding box center [329, 234] width 8 height 8
checkbox input "true"
click at [695, 266] on button "Save" at bounding box center [690, 275] width 31 height 18
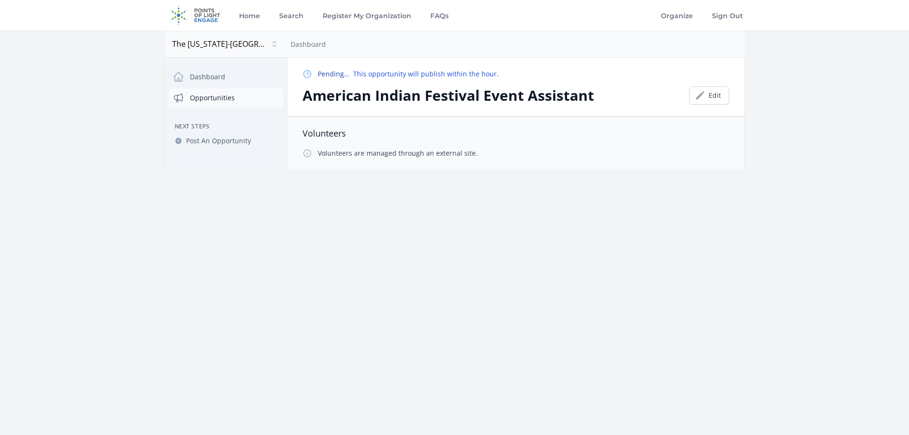
click at [218, 96] on link "Opportunities" at bounding box center [226, 97] width 114 height 19
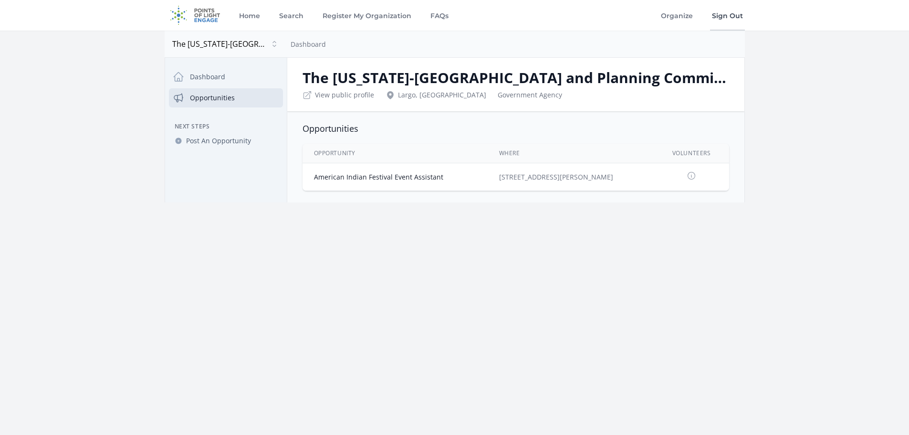
click at [732, 15] on link "Sign Out" at bounding box center [727, 15] width 35 height 31
